Goal: Check status

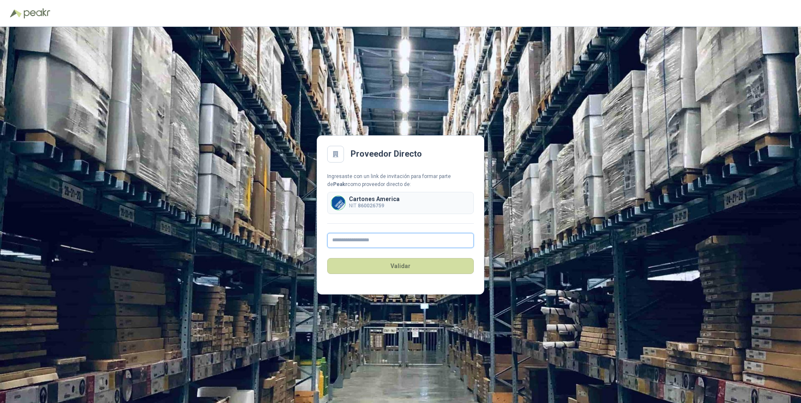
click at [348, 240] on input "text" at bounding box center [400, 240] width 147 height 15
type input "**********"
click at [389, 267] on button "Validar" at bounding box center [400, 266] width 147 height 16
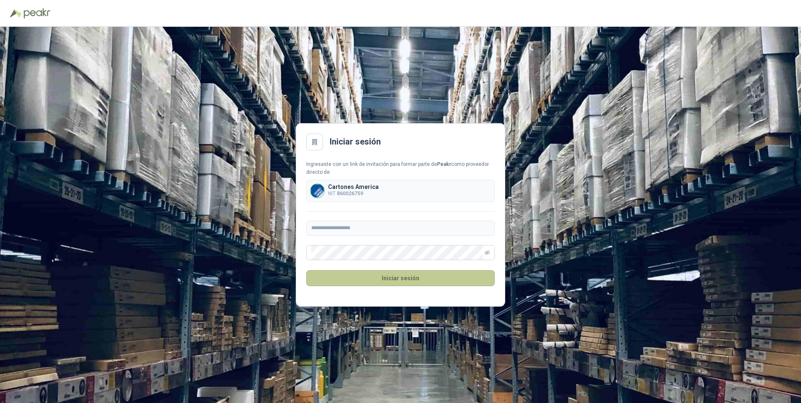
click at [389, 278] on button "Iniciar sesión" at bounding box center [400, 278] width 188 height 16
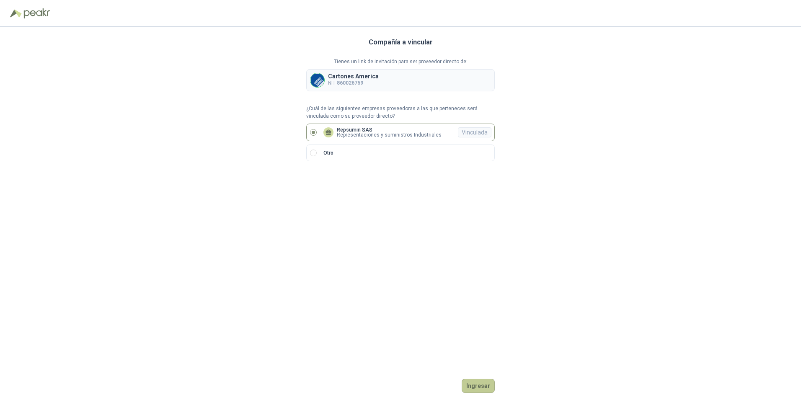
click at [472, 380] on button "Ingresar" at bounding box center [477, 386] width 33 height 14
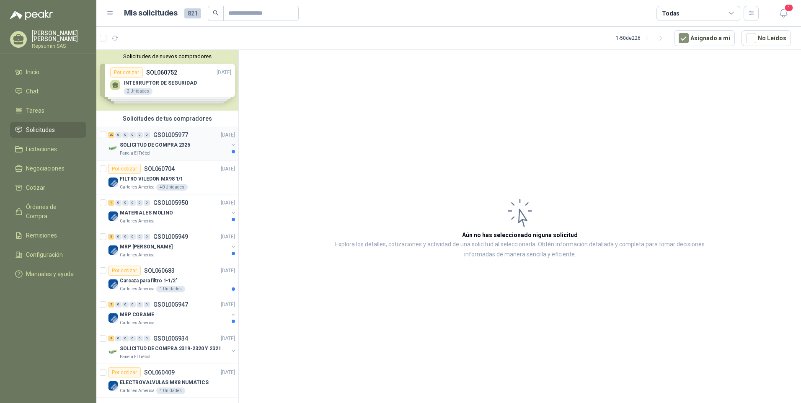
click at [154, 134] on p "GSOL005977" at bounding box center [170, 135] width 35 height 6
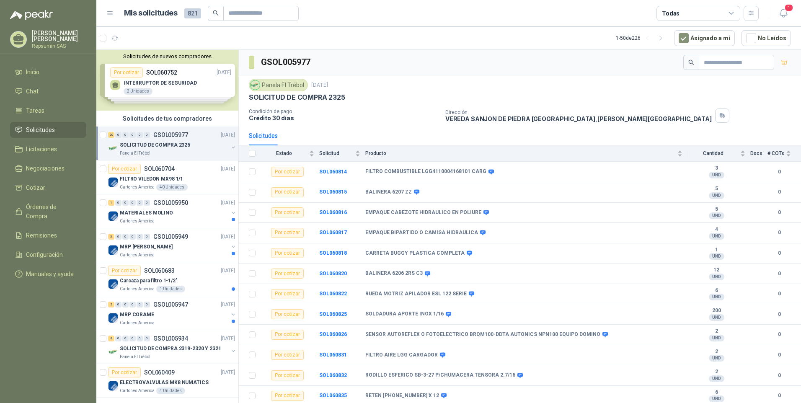
click at [48, 41] on p "[PERSON_NAME] [PERSON_NAME]" at bounding box center [59, 36] width 54 height 12
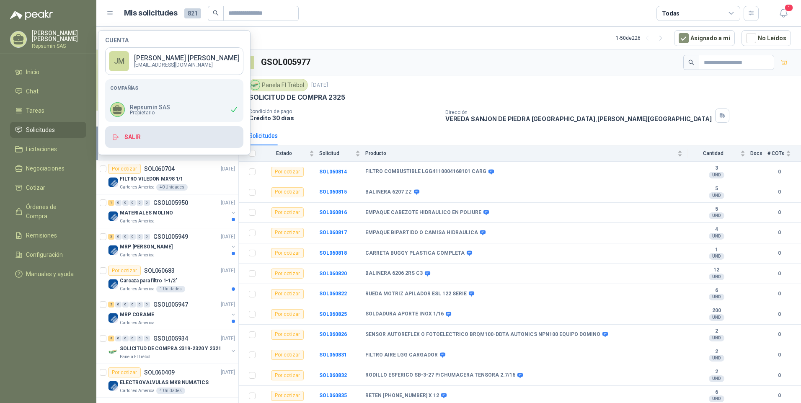
click at [116, 134] on icon "button" at bounding box center [116, 138] width 8 height 8
